Goal: Task Accomplishment & Management: Use online tool/utility

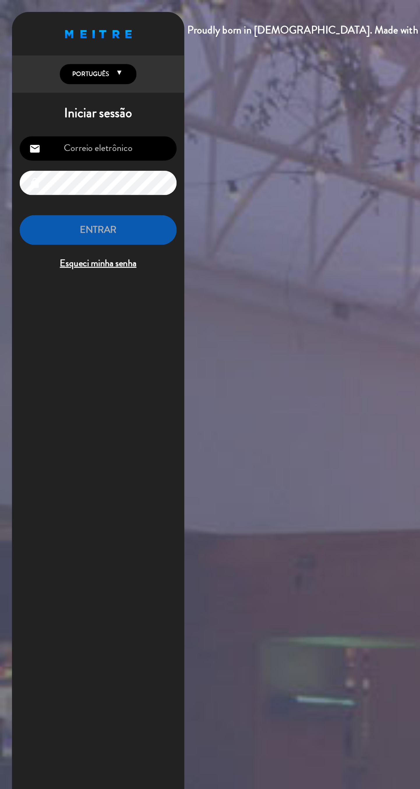
click at [86, 92] on input "email" at bounding box center [59, 90] width 95 height 15
type input "[EMAIL_ADDRESS][DOMAIN_NAME]"
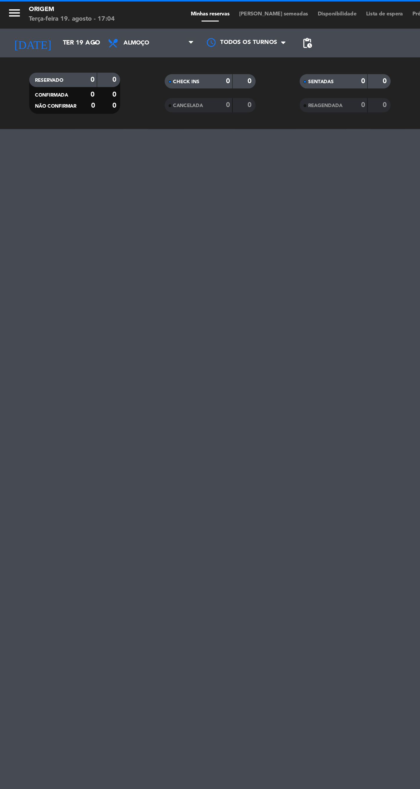
click at [44, 26] on input "Ter 19 ago" at bounding box center [60, 26] width 51 height 10
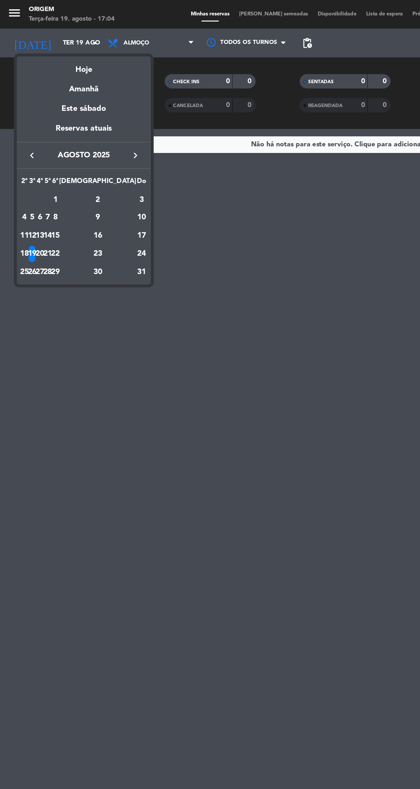
click at [31, 154] on div "21" at bounding box center [29, 155] width 4 height 10
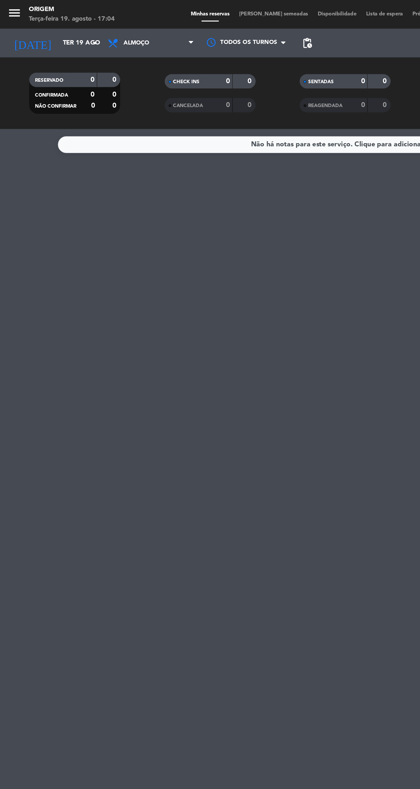
type input "Qui 21 ago"
click at [100, 25] on span "Almoço" at bounding box center [92, 26] width 58 height 13
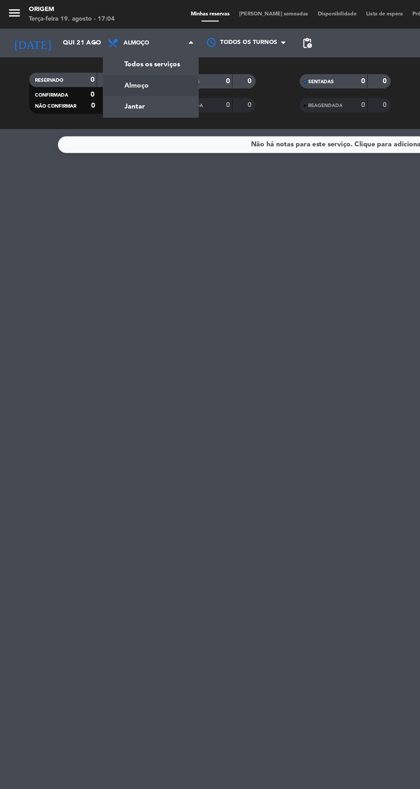
click at [91, 65] on div "menu Origem Terça-feira 19. agosto - 17:04 Minhas reservas Mesas semeadas Dispo…" at bounding box center [210, 39] width 420 height 79
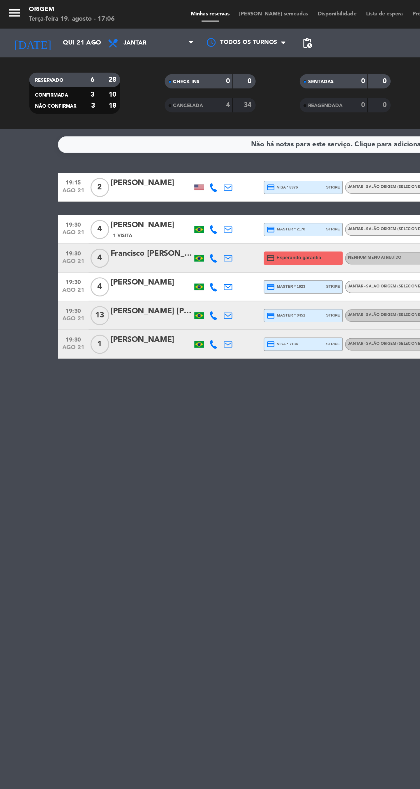
click at [167, 9] on span "[PERSON_NAME] semeadas" at bounding box center [167, 8] width 48 height 3
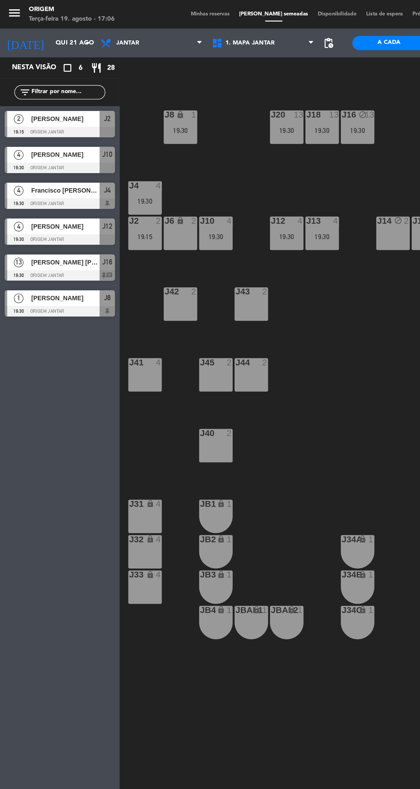
click at [138, 141] on div "J10 4 19:30" at bounding box center [131, 142] width 20 height 20
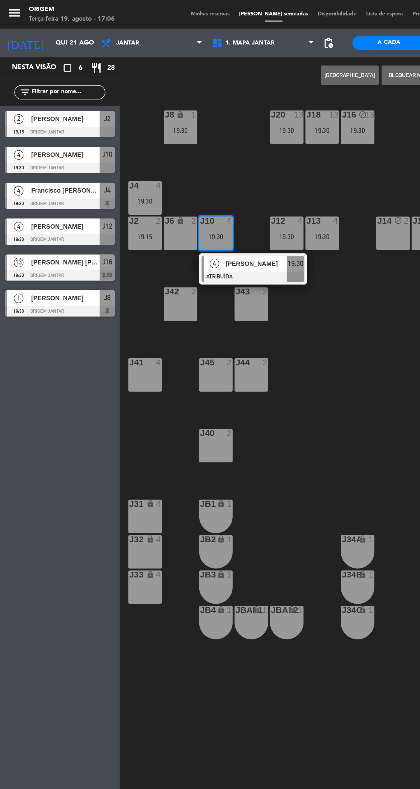
click at [48, 278] on div "Nesta visão crop_square 6 restaurant 28 filter_list 2 [PERSON_NAME] 19:15 Orige…" at bounding box center [36, 412] width 73 height 754
click at [93, 122] on div "19:30" at bounding box center [88, 122] width 20 height 4
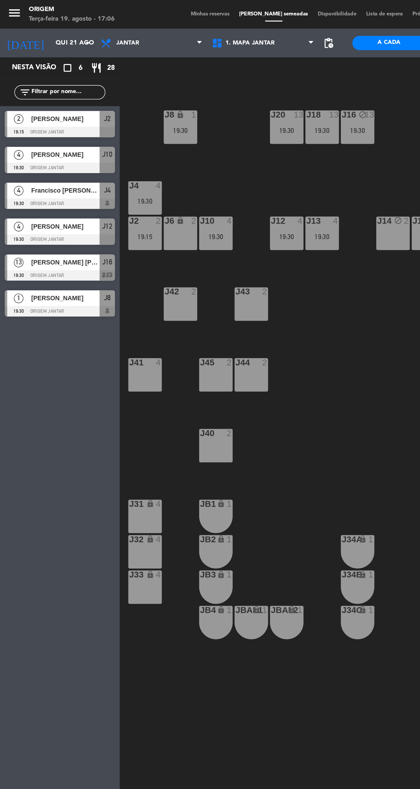
click at [162, 111] on div "J20 13 19:30 J16 block 13 19:30 J8 lock 1 19:30 J18 13 19:30 J4 4 19:30 J10 4 1…" at bounding box center [248, 423] width 343 height 732
click at [89, 120] on div "19:30" at bounding box center [88, 122] width 20 height 4
click at [157, 109] on div "J20 13 19:30 J16 block 13 19:30 J8 lock 1 19:30 J18 13 19:30 J4 4 19:30 J10 4 1…" at bounding box center [248, 423] width 343 height 732
click at [131, 8] on span "Minhas reservas" at bounding box center [127, 8] width 29 height 3
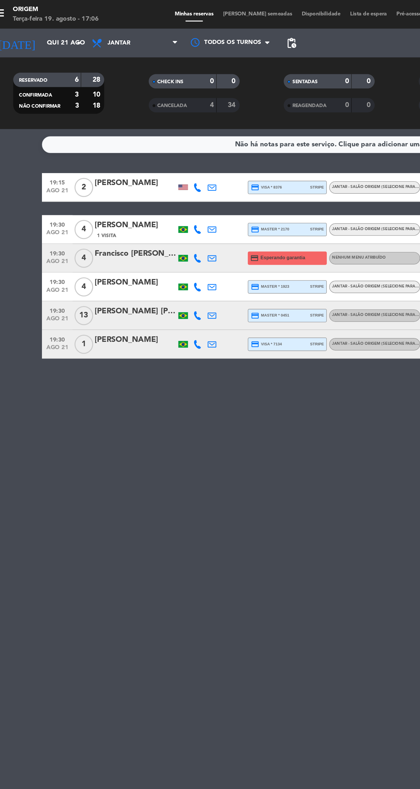
click at [163, 8] on span "[PERSON_NAME] semeadas" at bounding box center [167, 8] width 48 height 3
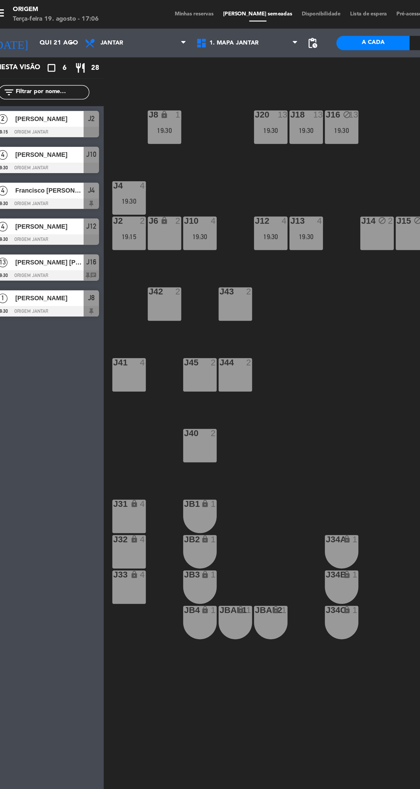
click at [92, 124] on div "19:30" at bounding box center [88, 122] width 20 height 4
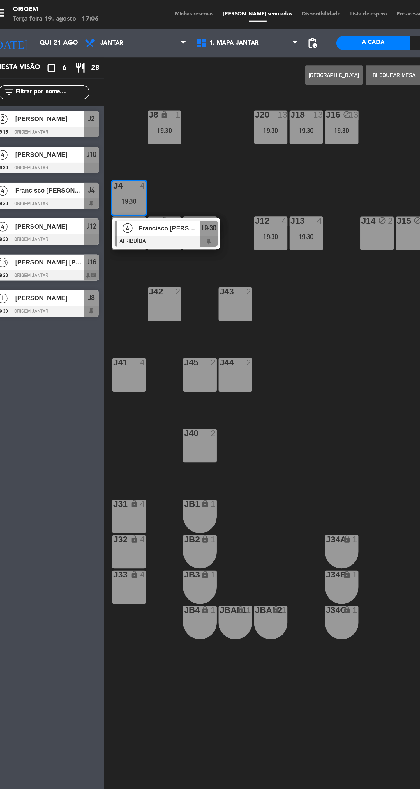
click at [85, 230] on div "J41 4" at bounding box center [88, 228] width 20 height 20
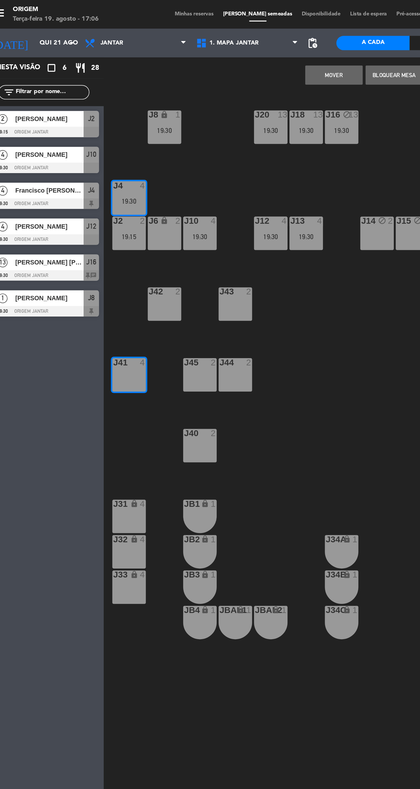
click at [212, 45] on button "MOVER" at bounding box center [212, 46] width 35 height 12
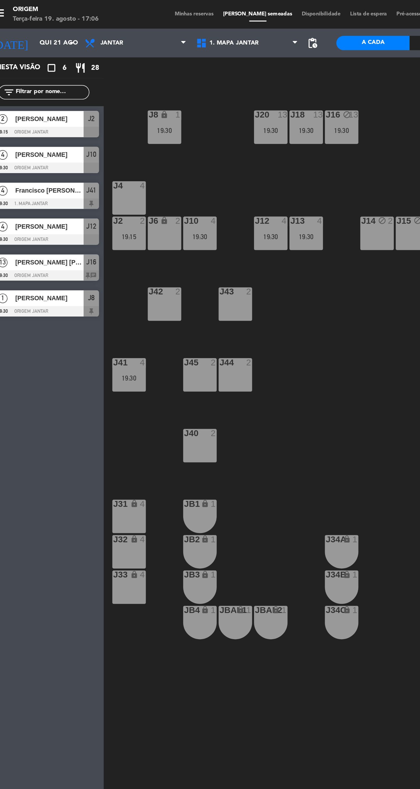
click at [129, 143] on div "19:30" at bounding box center [131, 144] width 20 height 4
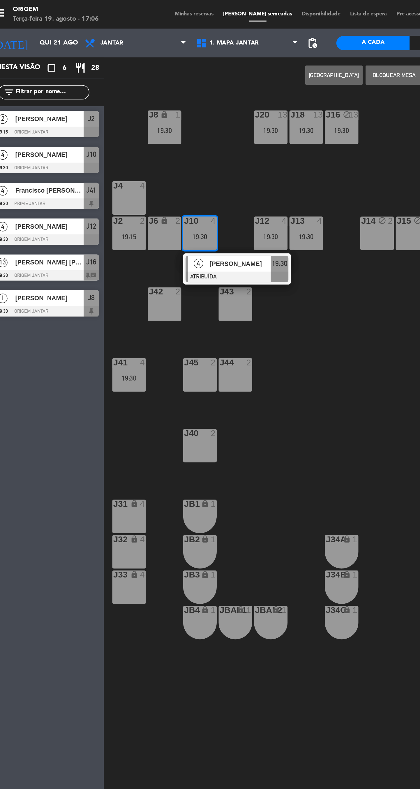
click at [89, 124] on div "J4 4" at bounding box center [88, 120] width 20 height 20
click at [194, 45] on button "MOVER" at bounding box center [194, 46] width 35 height 12
